Goal: Check status: Check status

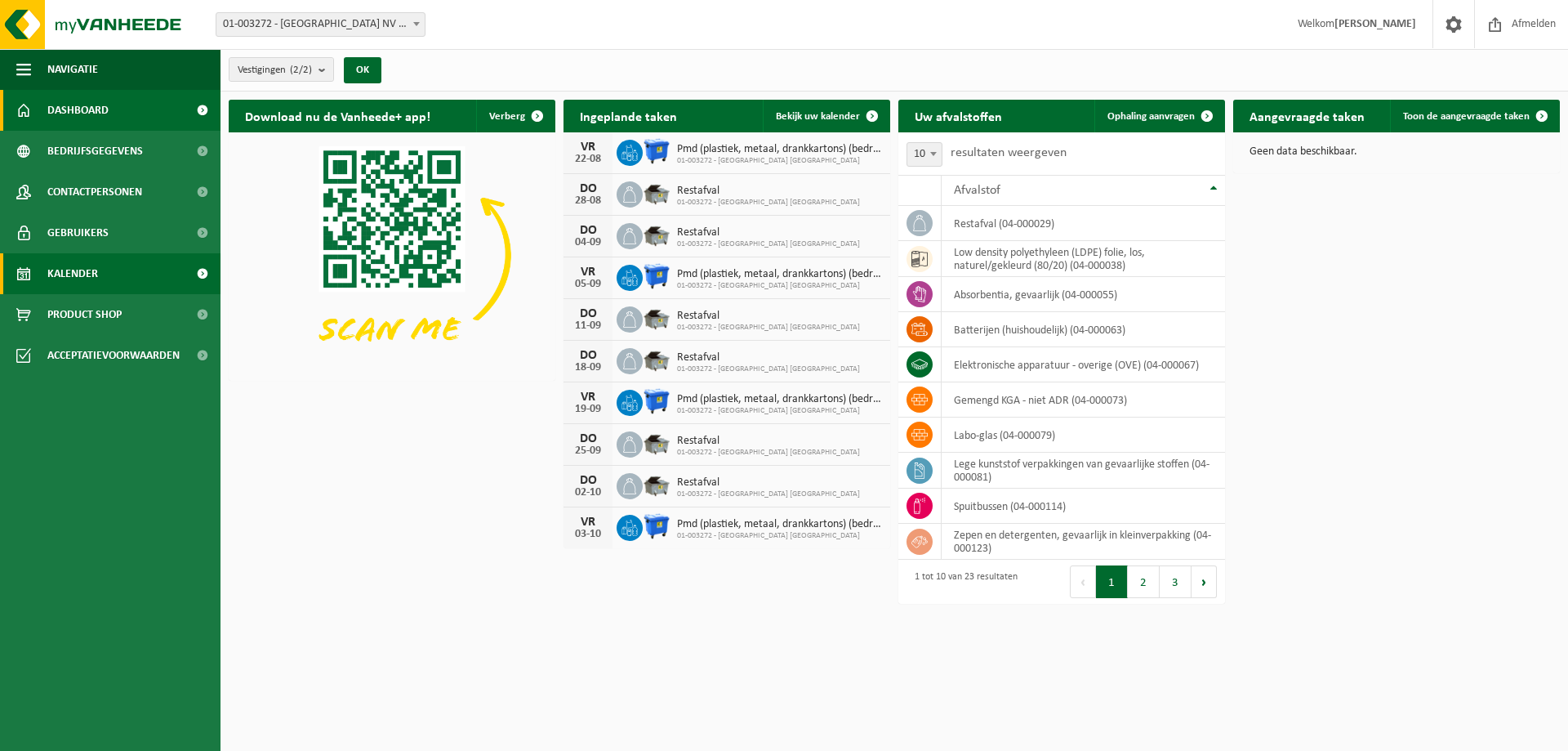
click at [77, 269] on span "Kalender" at bounding box center [73, 273] width 51 height 41
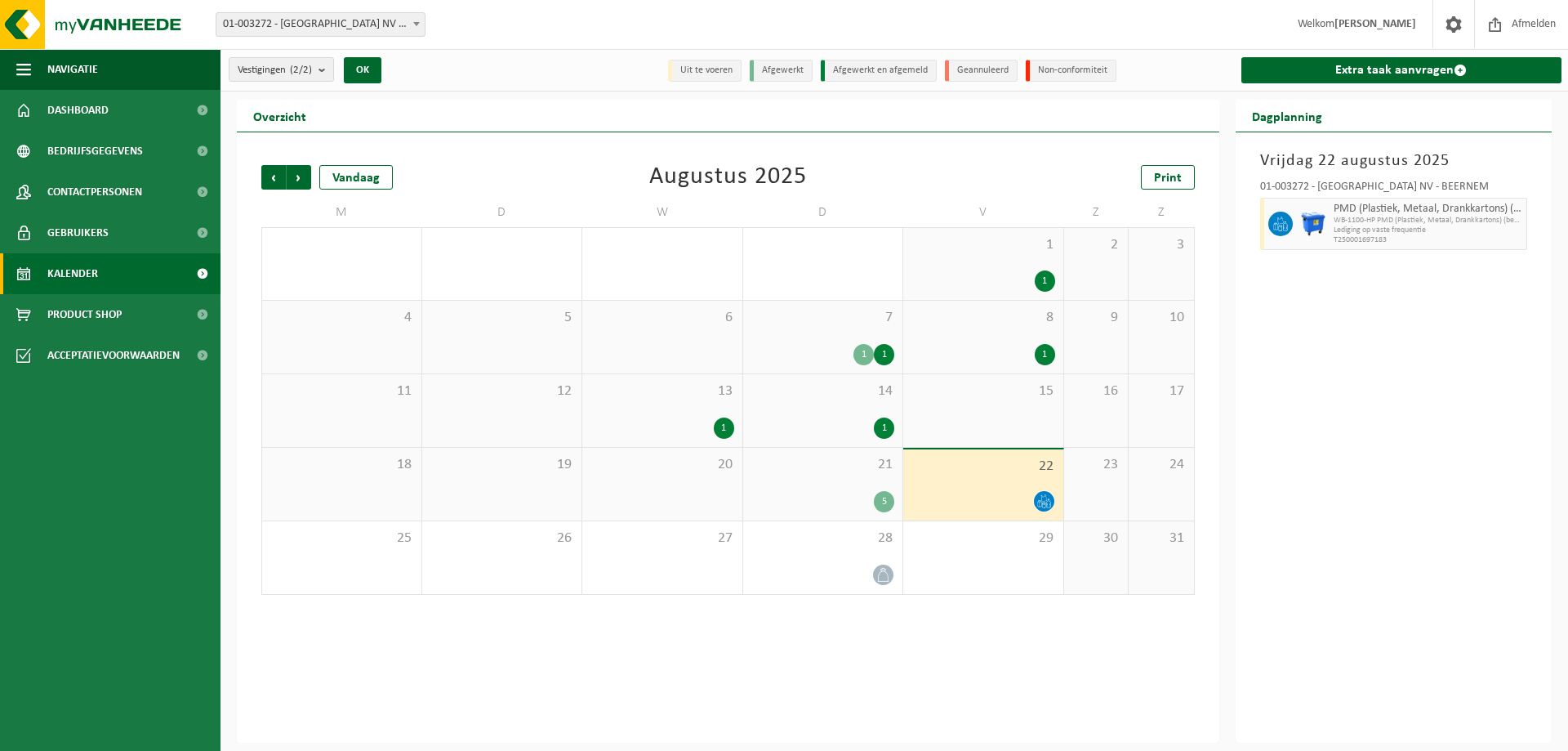
click at [834, 514] on div "21 5" at bounding box center [823, 483] width 160 height 73
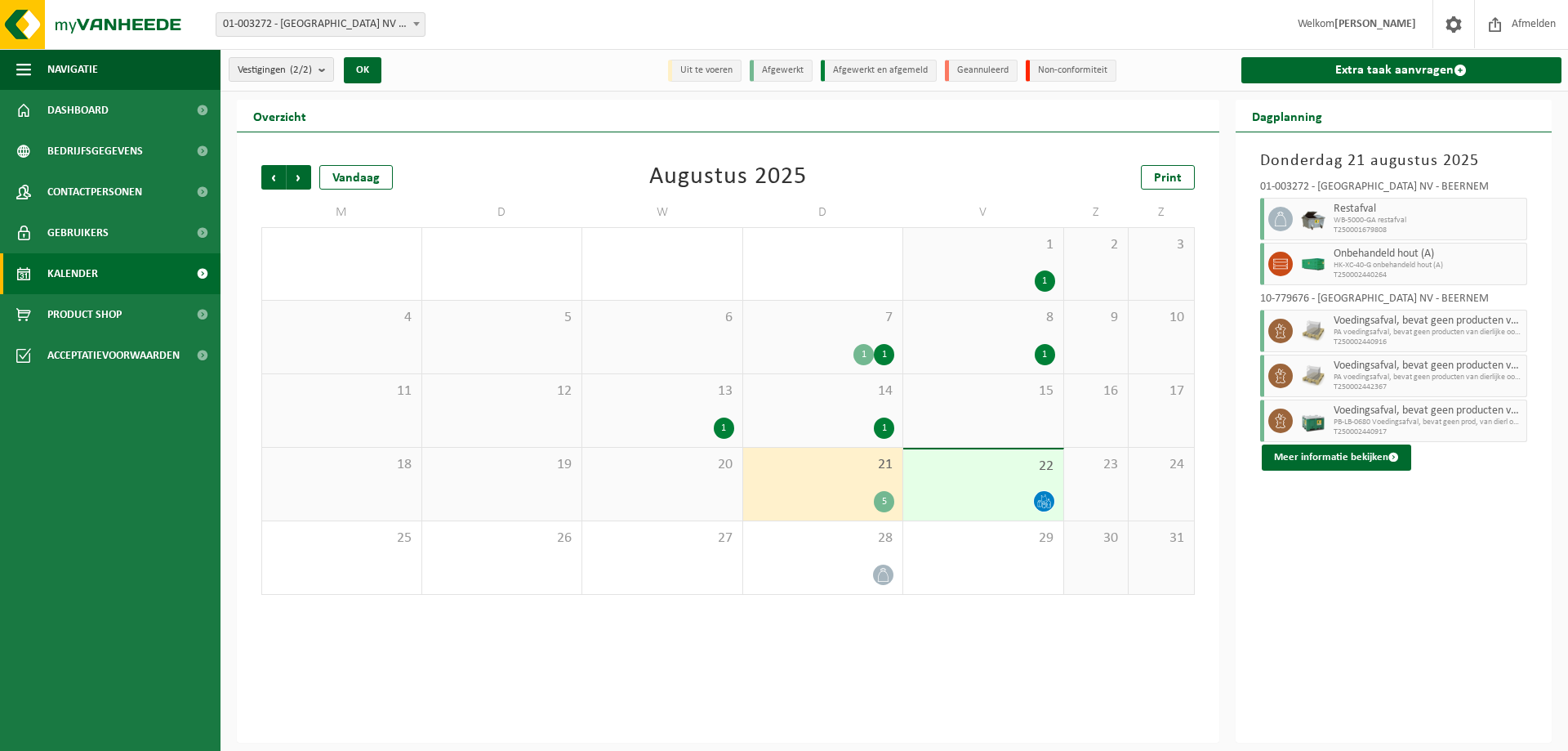
click at [517, 147] on div "Vorige Volgende Vandaag Augustus 2025 Print M D W D V Z Z 28 29 30 31 1 1 1 2 3…" at bounding box center [727, 437] width 982 height 611
click at [1026, 483] on div "22" at bounding box center [983, 484] width 160 height 71
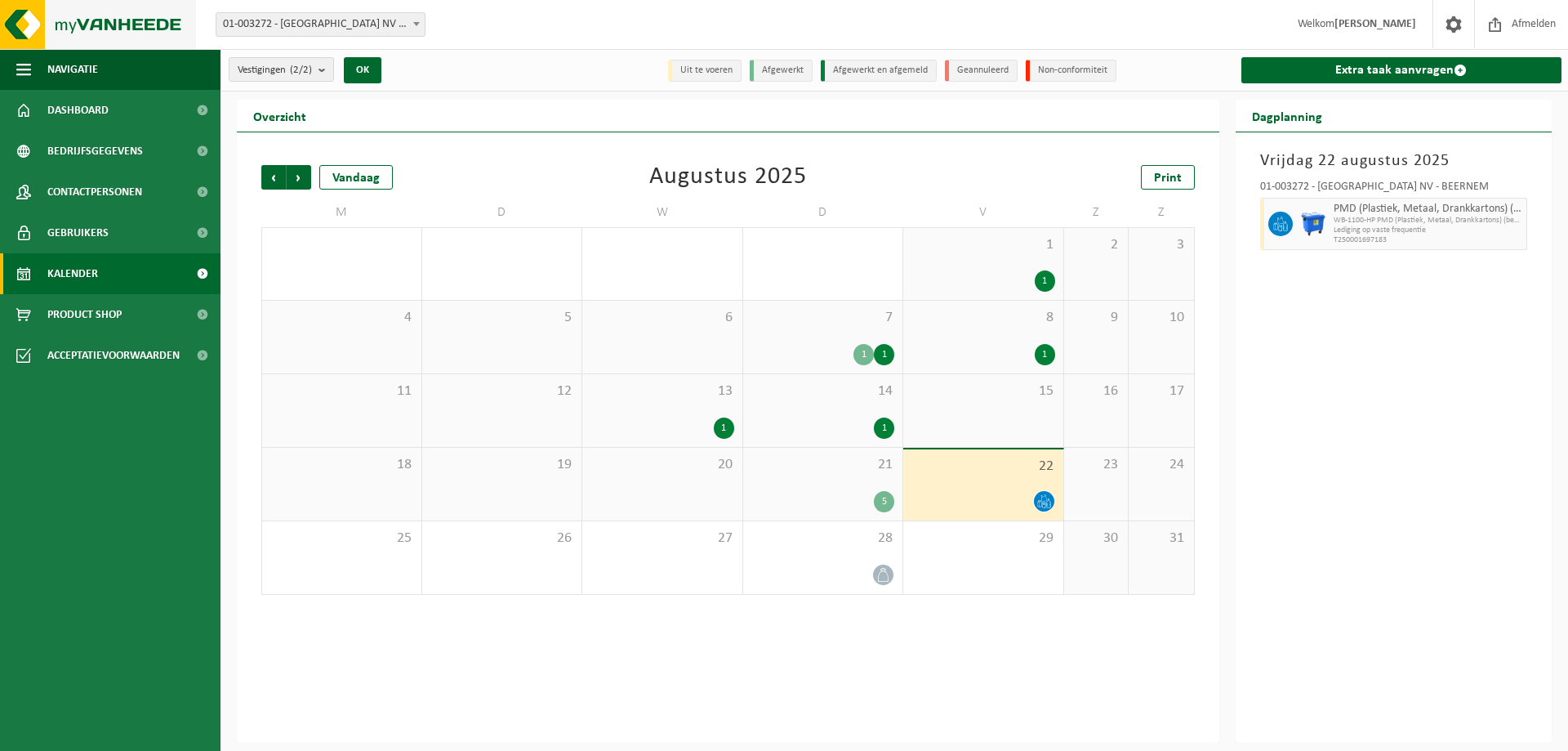
click at [73, 31] on img at bounding box center [98, 24] width 196 height 49
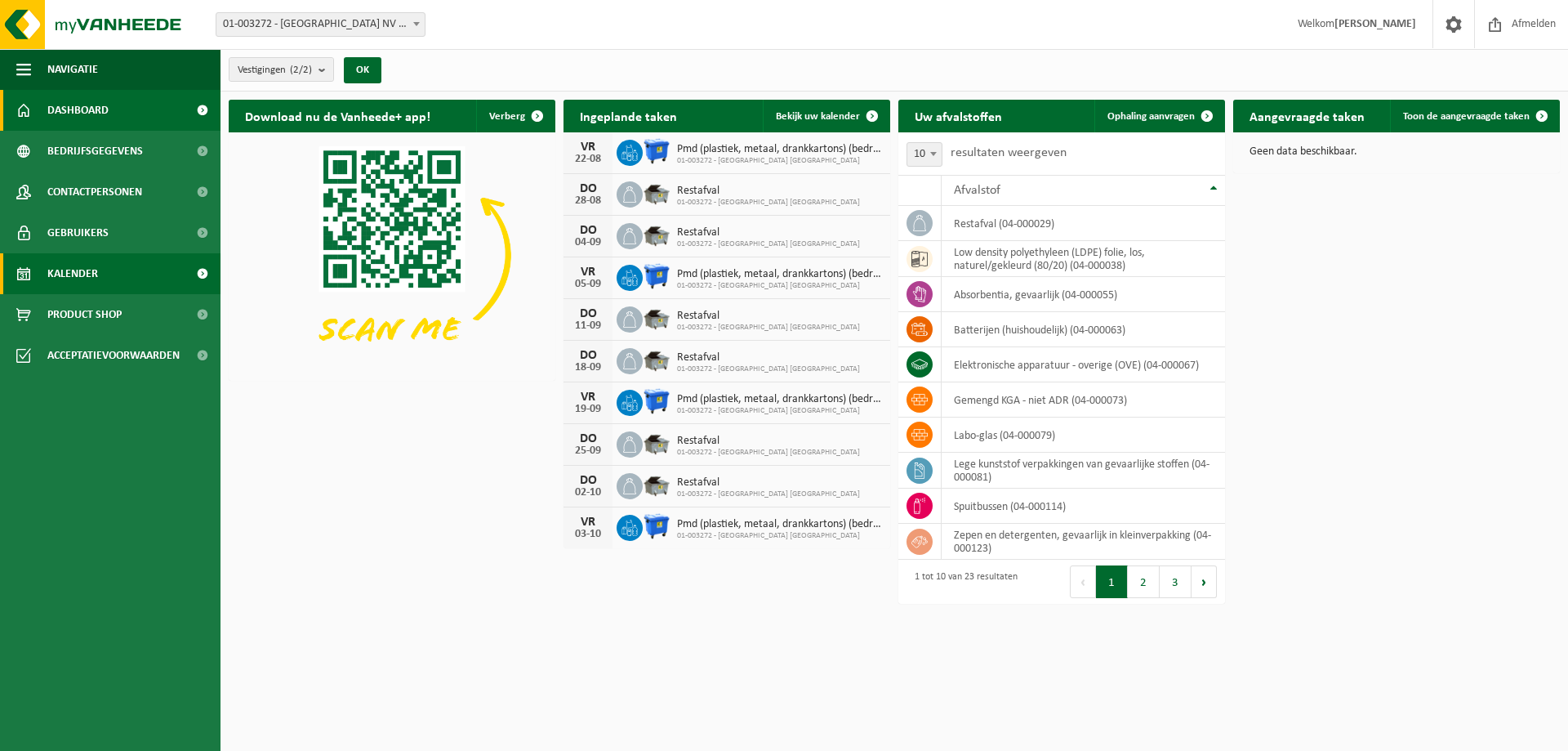
click at [106, 269] on link "Kalender" at bounding box center [110, 273] width 220 height 41
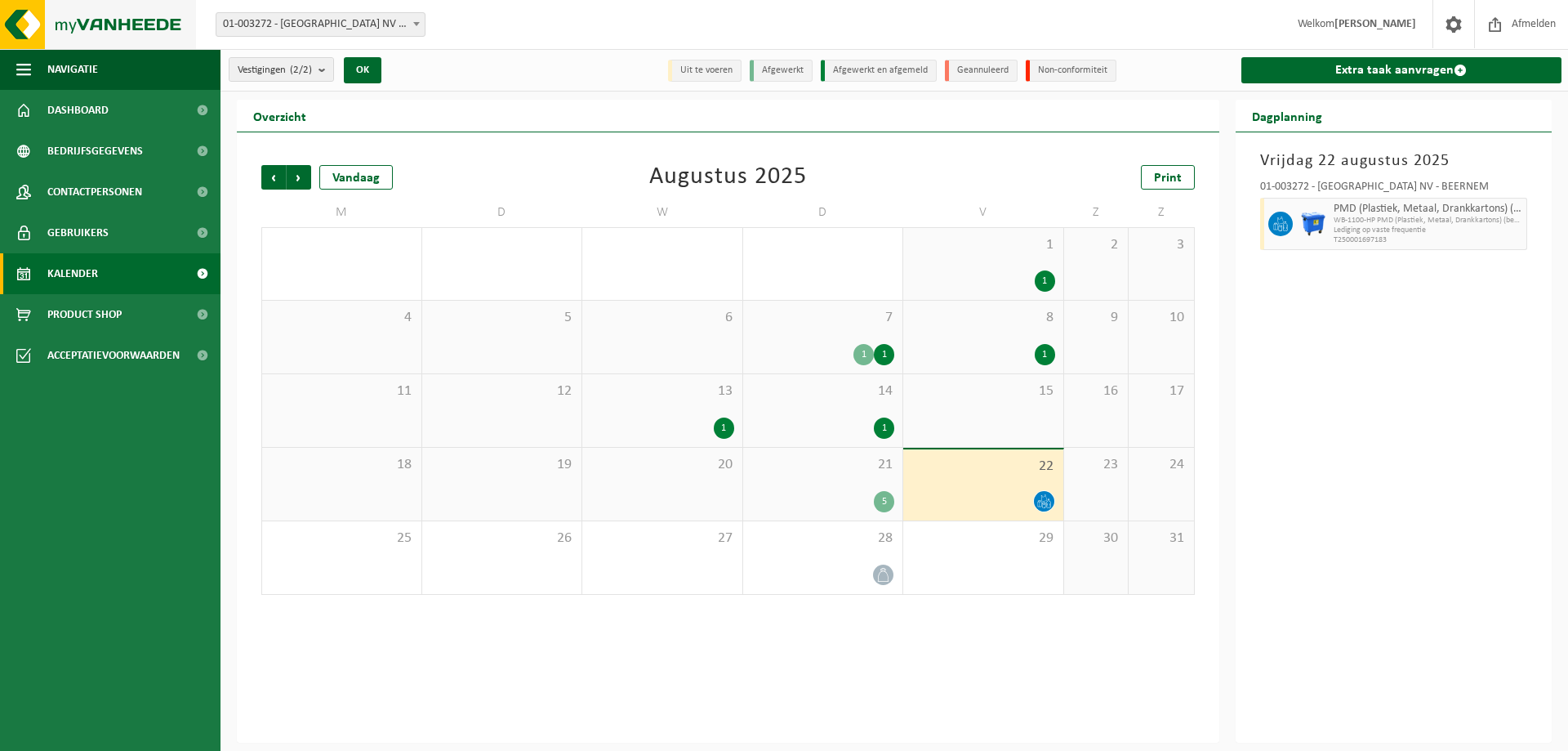
click at [70, 15] on img at bounding box center [98, 24] width 196 height 49
